Goal: Task Accomplishment & Management: Use online tool/utility

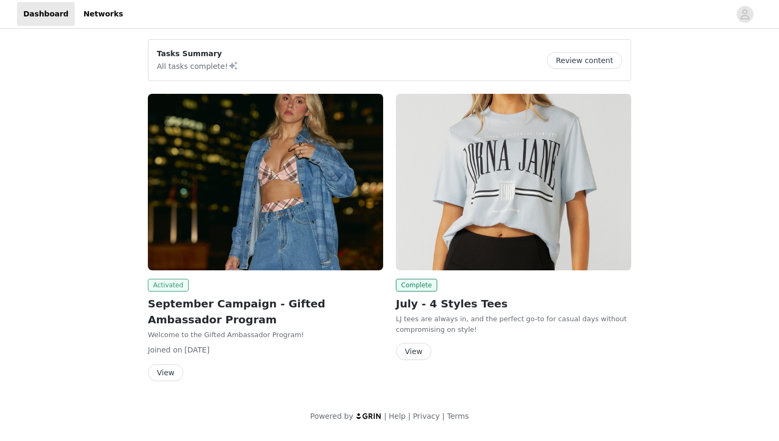
click at [172, 286] on span "Activated" at bounding box center [168, 285] width 41 height 13
click at [165, 366] on button "View" at bounding box center [166, 372] width 36 height 17
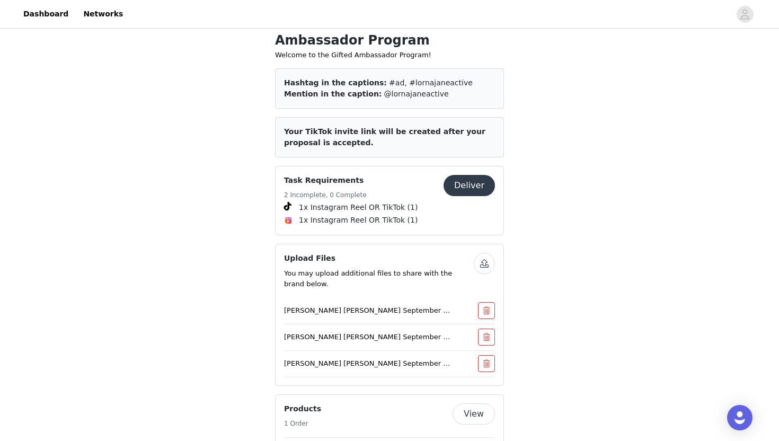
scroll to position [456, 0]
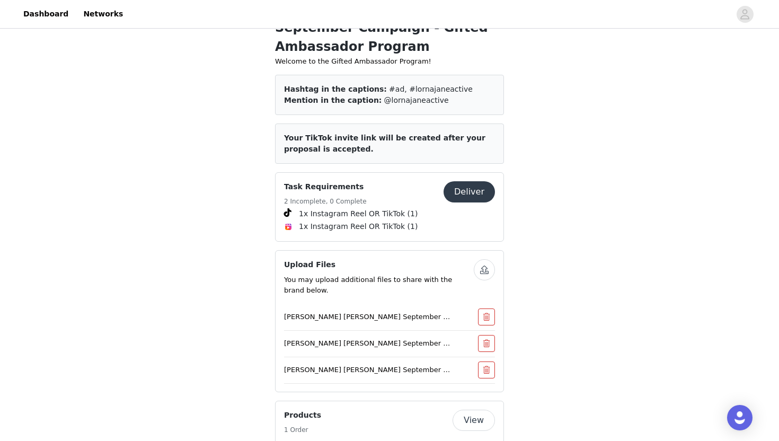
click at [475, 189] on button "Deliver" at bounding box center [469, 191] width 51 height 21
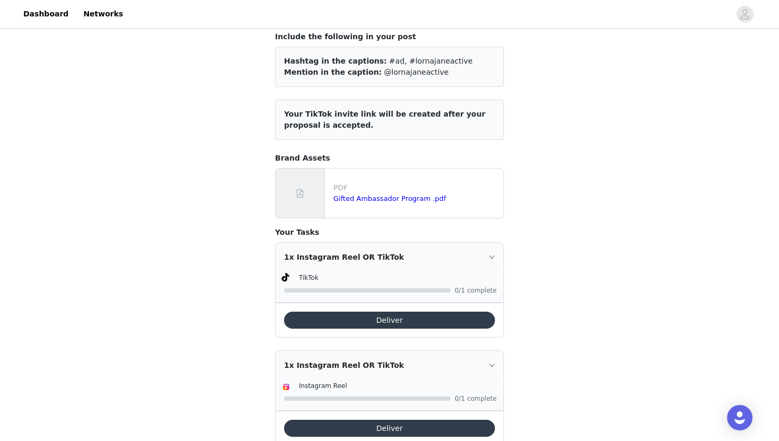
scroll to position [115, 0]
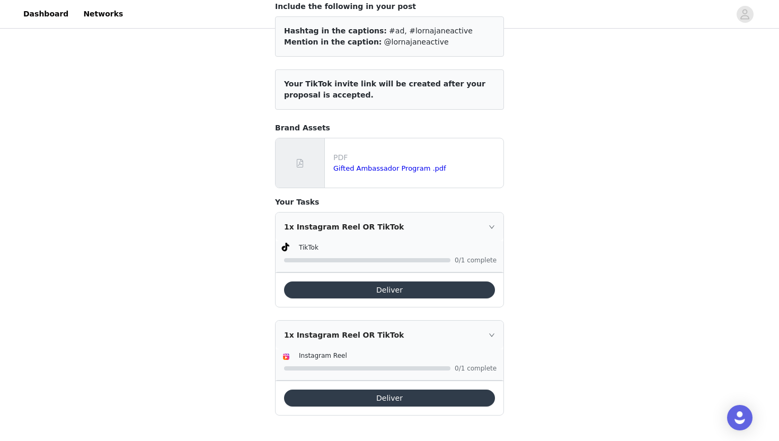
click at [428, 287] on button "Deliver" at bounding box center [389, 290] width 211 height 17
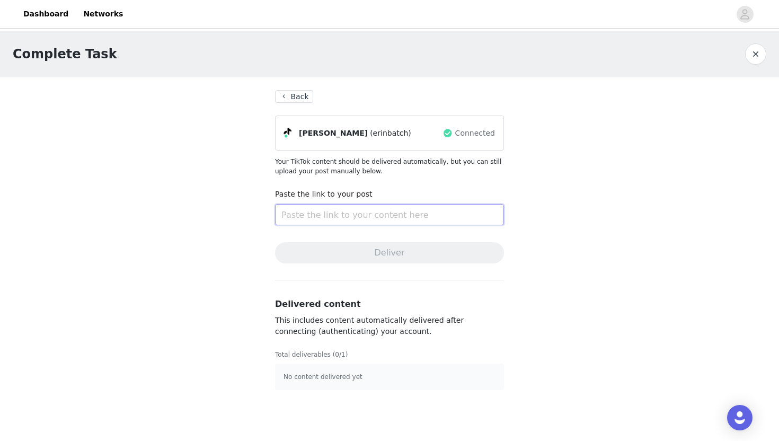
click at [328, 210] on input "text" at bounding box center [389, 214] width 229 height 21
paste input "[URL][DOMAIN_NAME]"
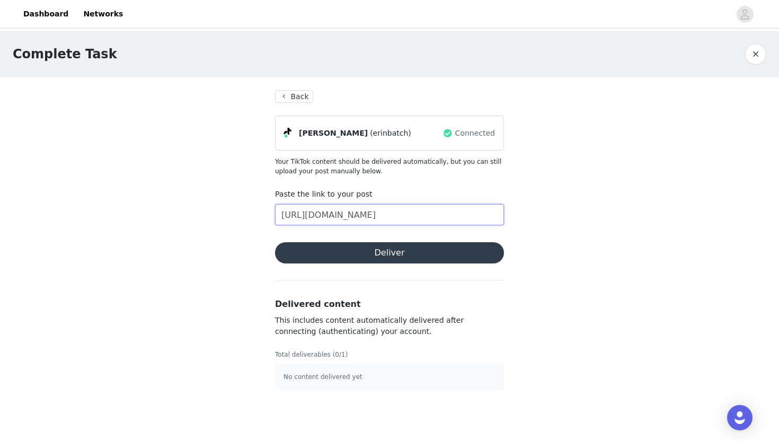
scroll to position [0, 333]
type input "[URL][DOMAIN_NAME]"
click at [348, 248] on button "Deliver" at bounding box center [389, 252] width 229 height 21
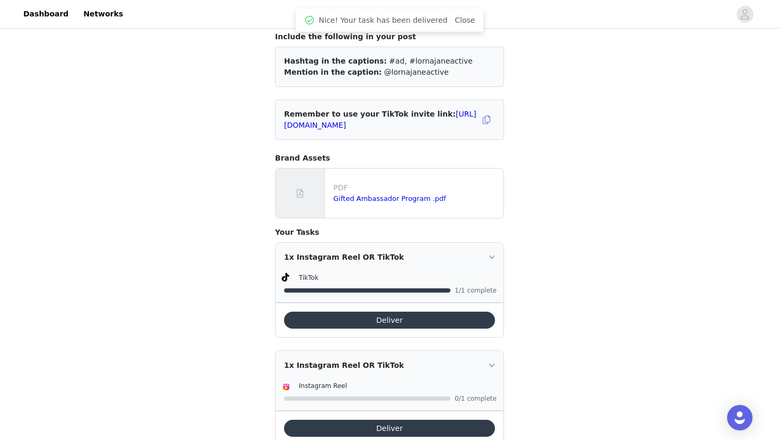
scroll to position [115, 0]
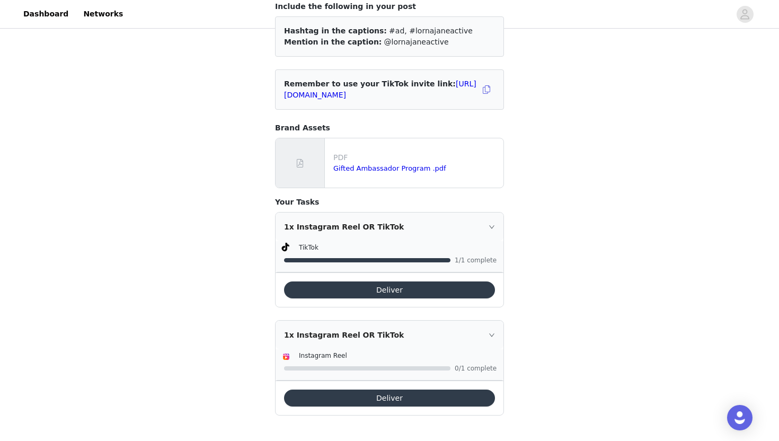
click at [392, 400] on button "Deliver" at bounding box center [389, 398] width 211 height 17
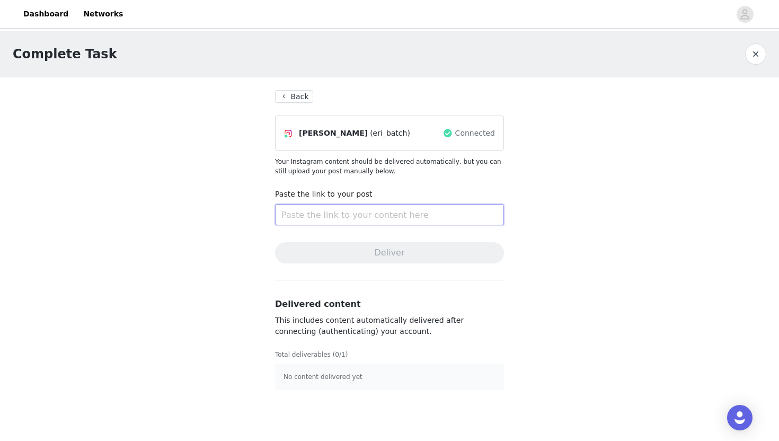
click at [370, 211] on input "text" at bounding box center [389, 214] width 229 height 21
paste input "[URL][DOMAIN_NAME]"
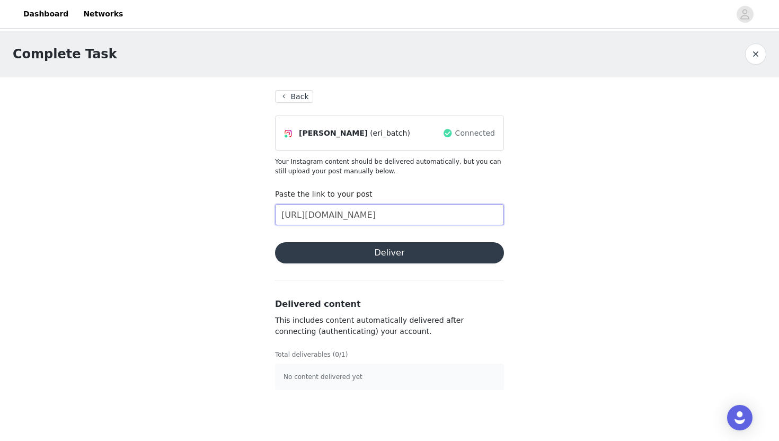
type input "[URL][DOMAIN_NAME]"
click at [408, 251] on button "Deliver" at bounding box center [389, 252] width 229 height 21
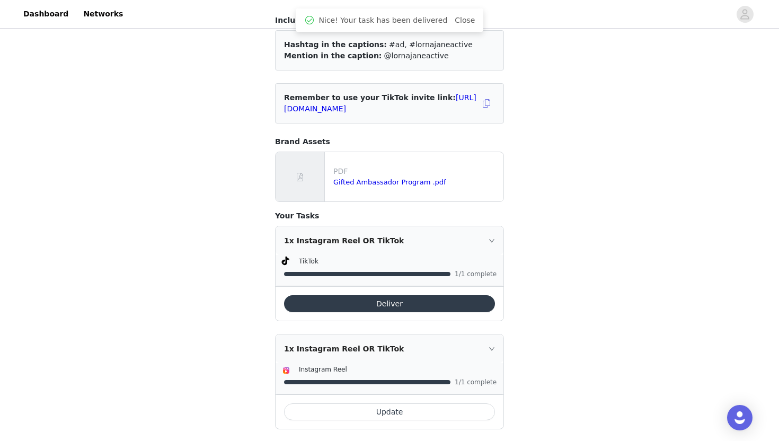
scroll to position [115, 0]
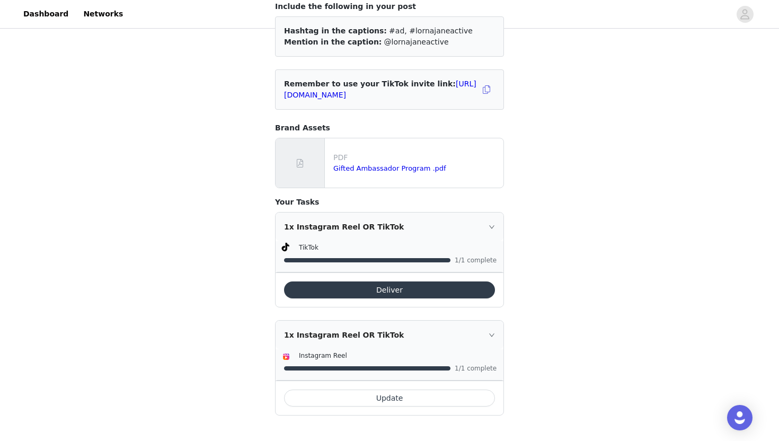
click at [391, 288] on button "Deliver" at bounding box center [389, 290] width 211 height 17
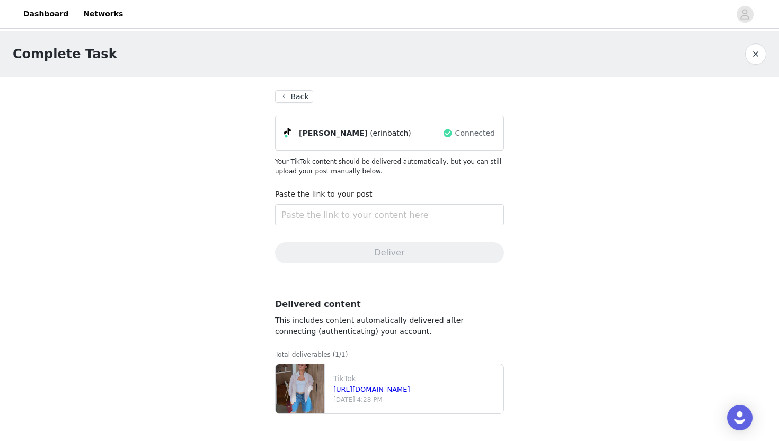
click at [290, 96] on button "Back" at bounding box center [294, 96] width 38 height 13
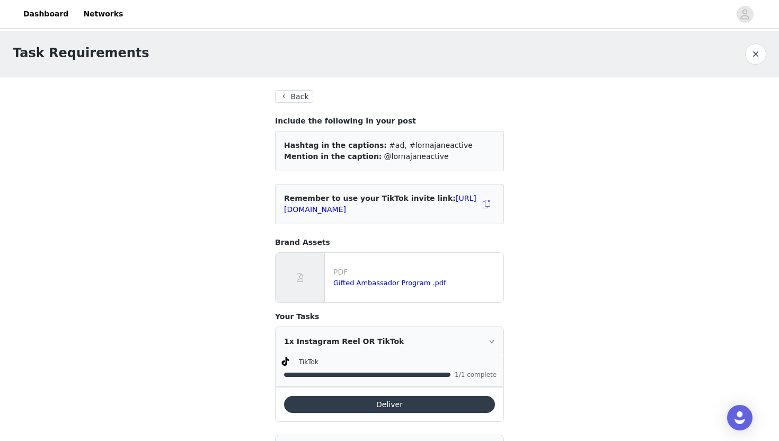
click at [300, 94] on button "Back" at bounding box center [294, 96] width 38 height 13
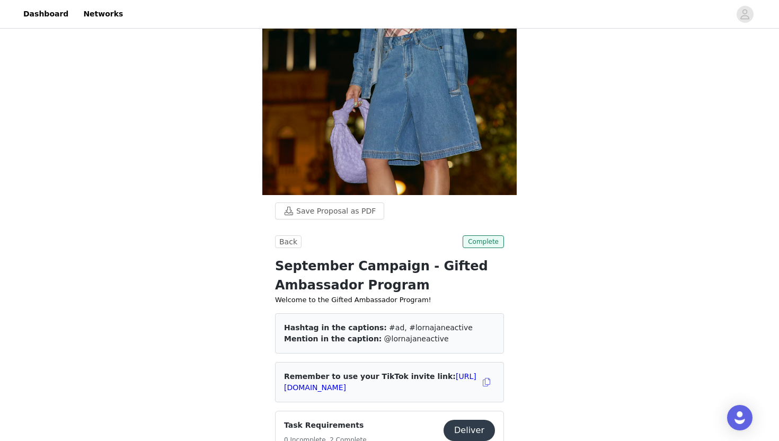
scroll to position [321, 0]
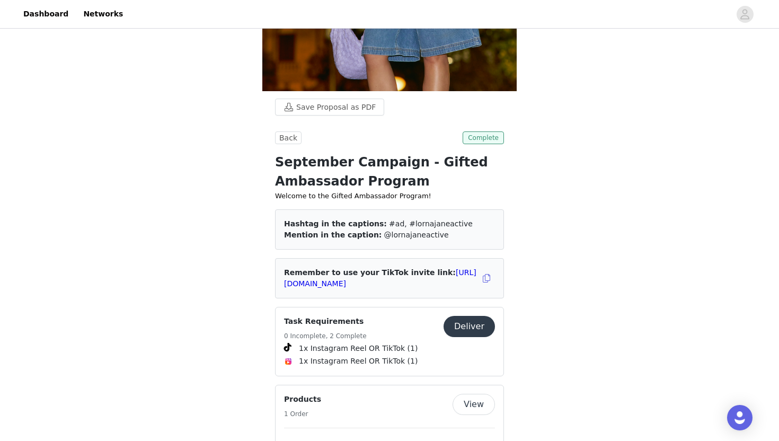
click at [491, 136] on span "Complete" at bounding box center [483, 137] width 41 height 13
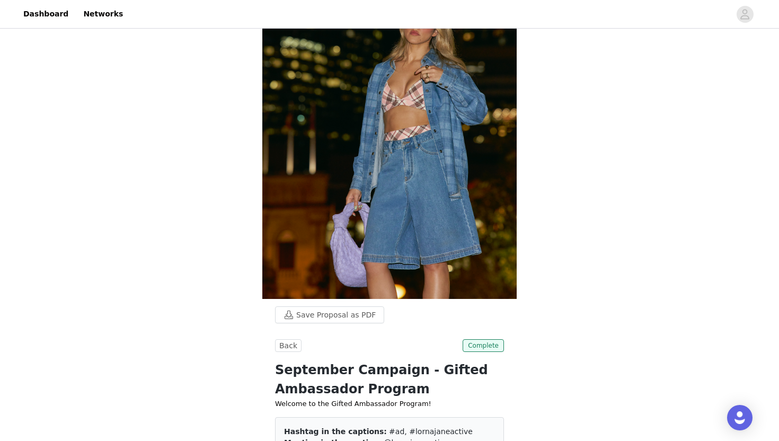
scroll to position [0, 0]
